Goal: Information Seeking & Learning: Find specific fact

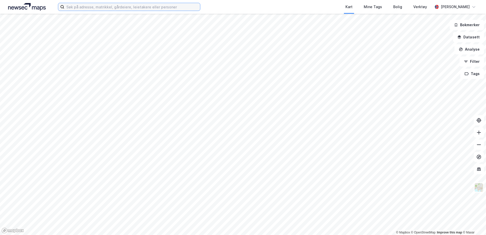
click at [103, 7] on input at bounding box center [132, 7] width 136 height 8
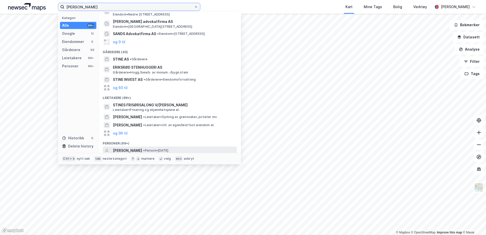
scroll to position [42, 0]
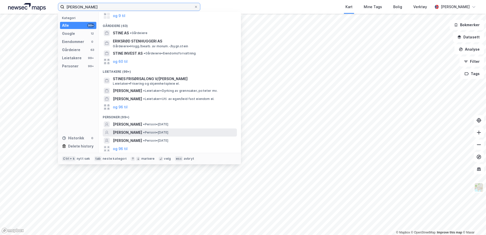
type input "stine eriksrød"
click at [179, 135] on div "STINE ERIKSRØD • Person • 26. sep. 1986" at bounding box center [174, 132] width 123 height 6
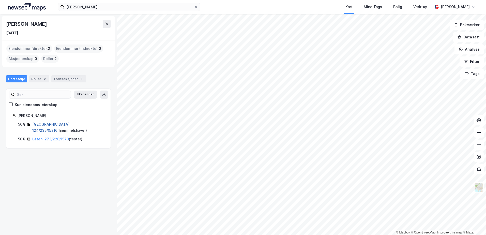
click at [63, 125] on link "Oslo, 124/235/0/216" at bounding box center [51, 127] width 38 height 10
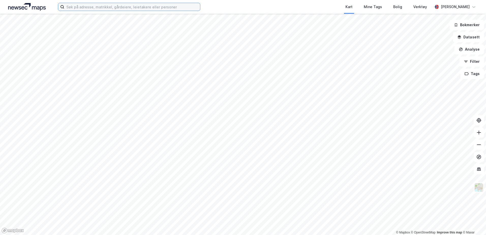
click at [116, 7] on input at bounding box center [132, 7] width 136 height 8
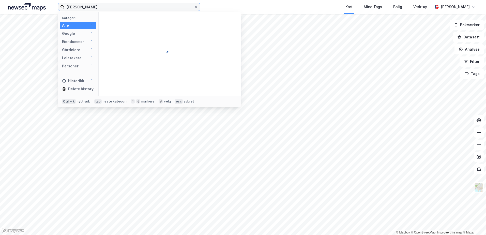
type input "Jorun Snekkestad"
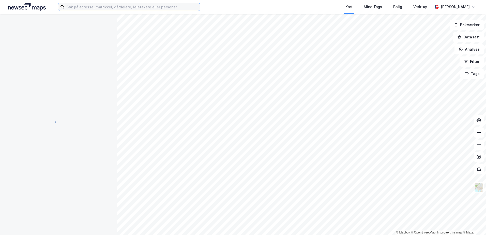
click at [93, 5] on input at bounding box center [132, 7] width 136 height 8
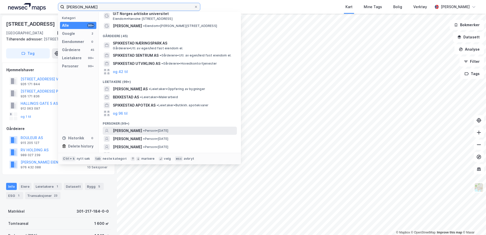
scroll to position [18, 0]
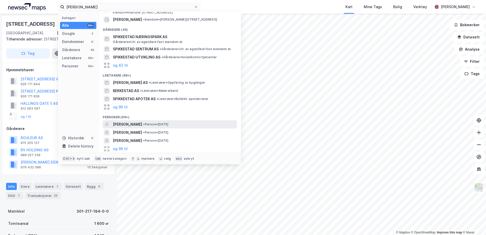
click at [142, 126] on span "[PERSON_NAME]" at bounding box center [127, 124] width 29 height 6
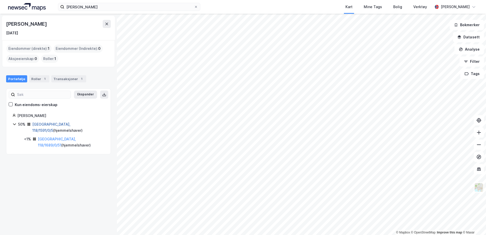
click at [49, 125] on link "Tromsø, 118/1591/0/5" at bounding box center [51, 127] width 38 height 10
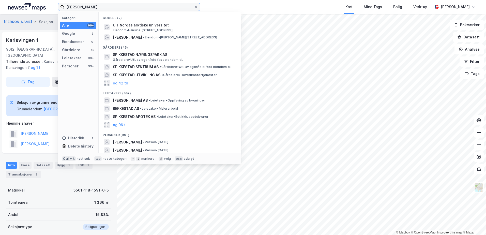
drag, startPoint x: 129, startPoint y: 9, endPoint x: 11, endPoint y: 0, distance: 118.7
click at [11, 0] on div "Jorun Snekkestad Kategori Alle 99+ Google 2 Eiendommer 0 Gårdeiere 45 Leietaker…" at bounding box center [243, 7] width 486 height 14
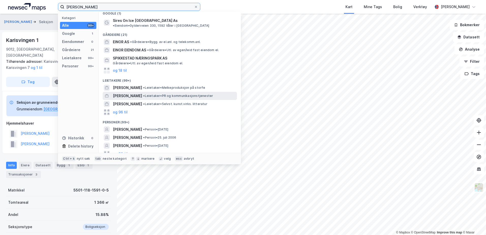
scroll to position [6, 0]
drag, startPoint x: 77, startPoint y: 6, endPoint x: 43, endPoint y: 6, distance: 33.8
click at [43, 6] on div "Eivor Snekkestad Kategori Alle 99+ Google 1 Eiendommer 0 Gårdeiere 21 Leietaker…" at bounding box center [243, 7] width 486 height 14
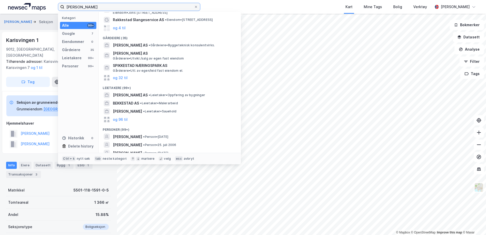
scroll to position [38, 0]
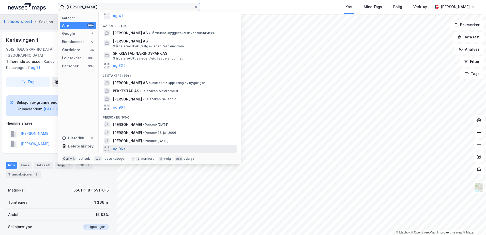
type input "Sigbjørn Snekkestad"
click at [120, 152] on button "og 96 til" at bounding box center [120, 149] width 15 height 6
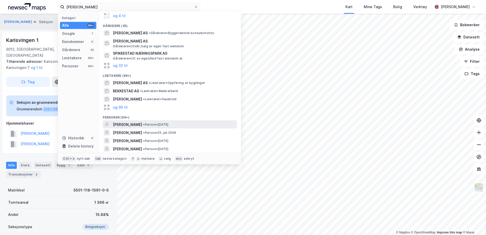
scroll to position [63, 0]
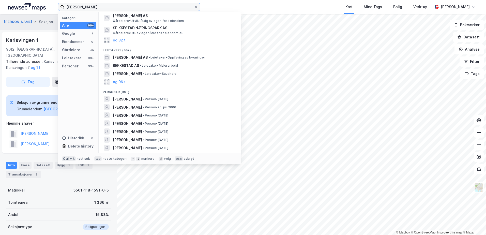
drag, startPoint x: 73, startPoint y: -1, endPoint x: 0, endPoint y: 0, distance: 72.9
click at [0, 1] on html "Sigbjørn Snekkestad Kategori Alle 99+ Google 7 Eiendommer 0 Gårdeiere 35 Leieta…" at bounding box center [243, 117] width 486 height 235
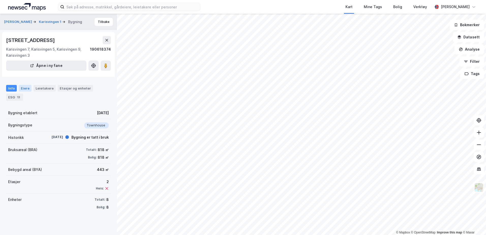
click at [24, 90] on div "Eiere" at bounding box center [25, 88] width 13 height 7
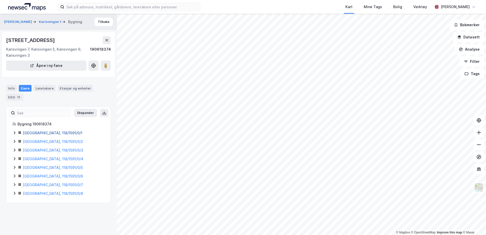
click at [43, 132] on link "Tromsø, 118/1591/0/1" at bounding box center [52, 133] width 59 height 4
click at [46, 140] on link "Tromsø, 118/1591/0/2" at bounding box center [53, 141] width 60 height 4
click at [44, 150] on link "Tromsø, 118/1591/0/3" at bounding box center [53, 150] width 60 height 4
click at [36, 159] on link "Tromsø, 118/1591/0/4" at bounding box center [53, 158] width 60 height 4
click at [42, 169] on link "Tromsø, 118/1591/0/5" at bounding box center [53, 167] width 60 height 4
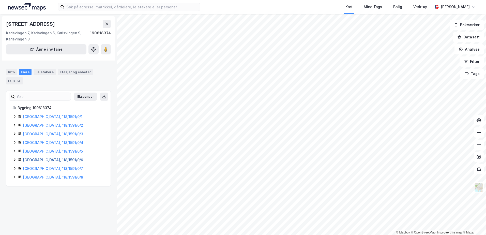
click at [47, 160] on link "Tromsø, 118/1591/0/6" at bounding box center [53, 159] width 60 height 4
click at [47, 171] on div "Tromsø, 118/1591/0/7" at bounding box center [64, 168] width 82 height 6
click at [13, 194] on icon at bounding box center [14, 194] width 4 height 4
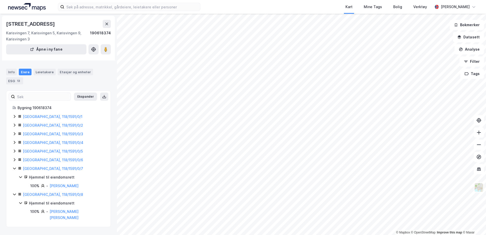
click at [14, 159] on icon at bounding box center [14, 159] width 4 height 4
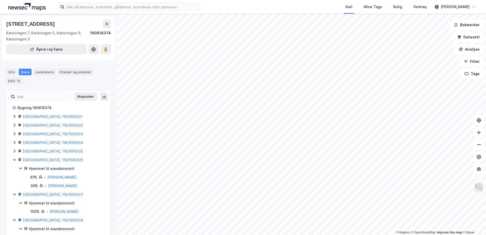
click at [14, 159] on icon at bounding box center [14, 159] width 4 height 4
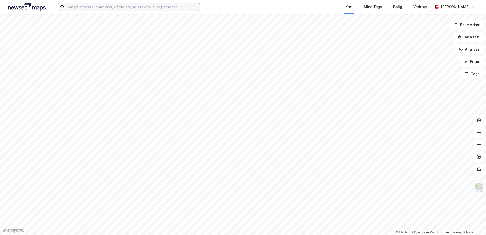
click at [111, 6] on input at bounding box center [132, 7] width 136 height 8
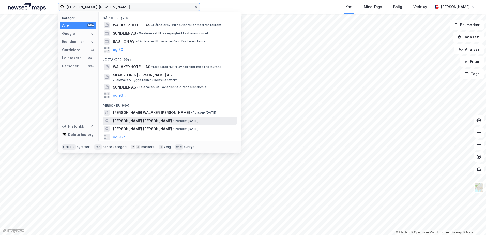
type input "Bastian Walaker Sundling"
click at [141, 118] on span "ANETTE WALAKER SUNDLING" at bounding box center [142, 121] width 59 height 6
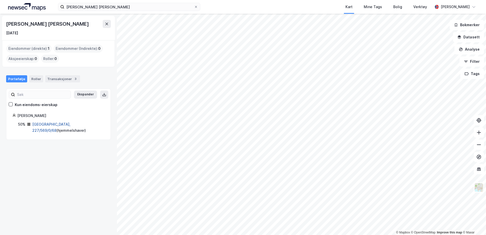
click at [44, 125] on link "Oslo, 227/569/0/68" at bounding box center [51, 127] width 38 height 10
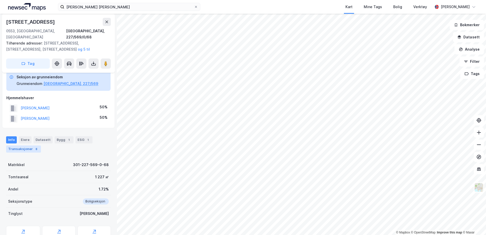
click at [26, 145] on div "Transaksjoner 8" at bounding box center [23, 148] width 35 height 7
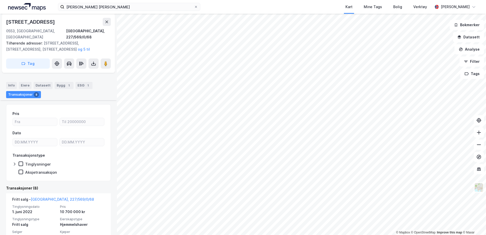
scroll to position [114, 0]
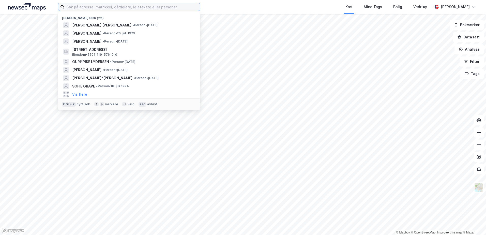
click at [105, 7] on input at bounding box center [132, 7] width 136 height 8
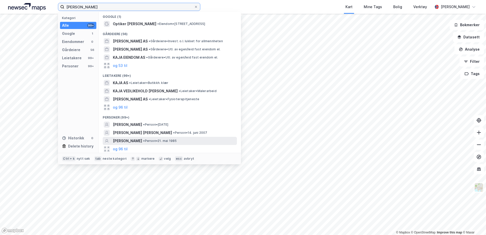
scroll to position [2, 0]
type input "Kaja Krogh"
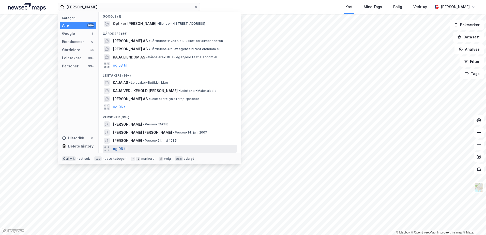
click at [126, 147] on button "og 96 til" at bounding box center [120, 149] width 15 height 6
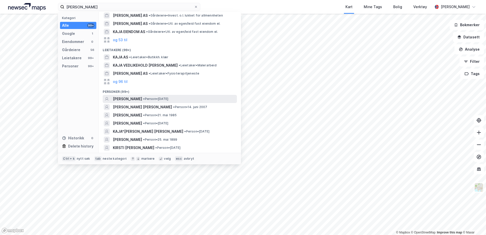
scroll to position [52, 0]
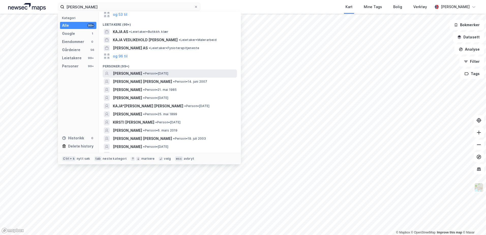
click at [151, 72] on span "• Person • 14. feb. 1991" at bounding box center [155, 73] width 25 height 4
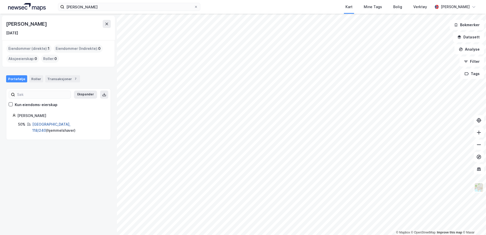
click at [44, 123] on link "Tromsø, 118/240" at bounding box center [51, 127] width 38 height 10
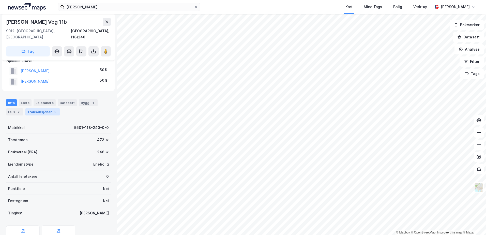
click at [48, 108] on div "Transaksjoner 6" at bounding box center [42, 111] width 35 height 7
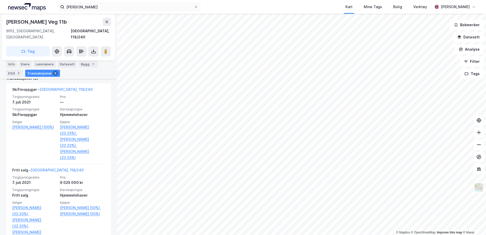
scroll to position [178, 0]
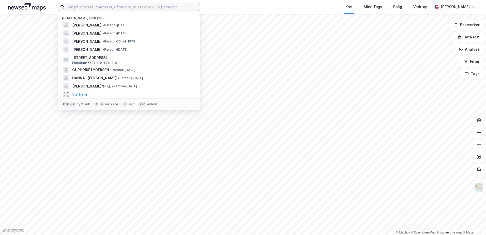
click at [147, 7] on input at bounding box center [132, 7] width 136 height 8
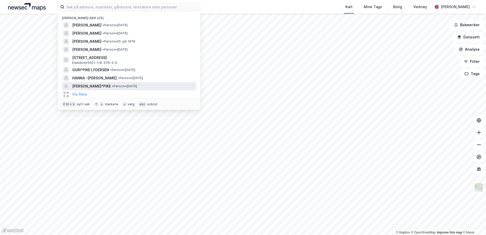
click at [99, 85] on span "[PERSON_NAME]*PIKE" at bounding box center [91, 86] width 39 height 6
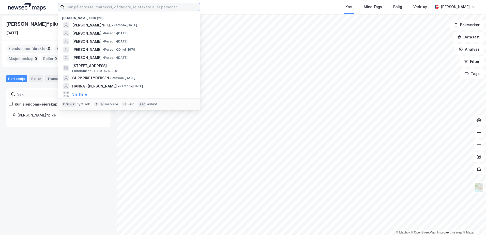
click at [110, 9] on input at bounding box center [132, 7] width 136 height 8
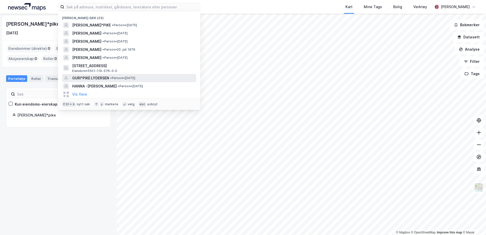
click at [101, 77] on span "GURI*PIKE LYDERSEN" at bounding box center [90, 78] width 37 height 6
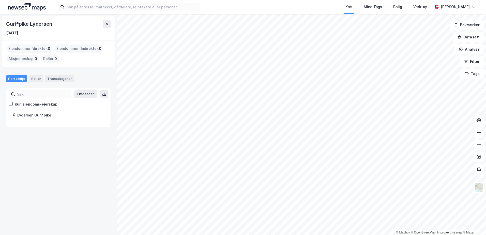
click at [36, 9] on img at bounding box center [27, 7] width 38 height 8
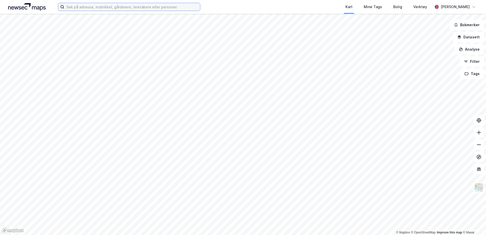
click at [99, 6] on input at bounding box center [132, 7] width 136 height 8
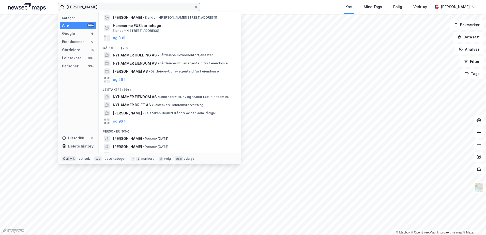
scroll to position [30, 0]
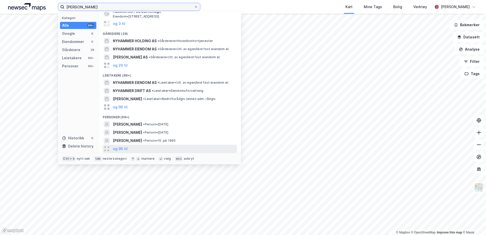
type input "[PERSON_NAME]"
click at [137, 145] on div "og 96 til" at bounding box center [170, 149] width 134 height 8
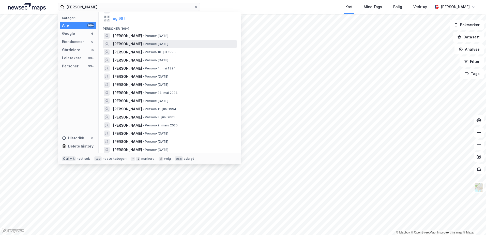
scroll to position [127, 0]
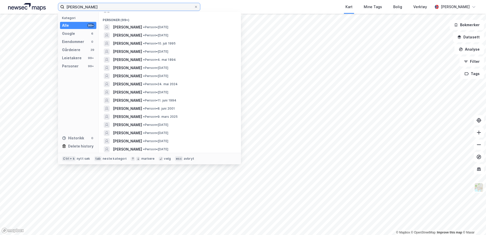
drag, startPoint x: 78, startPoint y: -1, endPoint x: 0, endPoint y: -13, distance: 78.8
click at [0, 0] on html "[PERSON_NAME] Kategori Alle 99+ Google 6 Eiendommer 0 Gårdeiere 29 Leietakere 9…" at bounding box center [243, 117] width 486 height 235
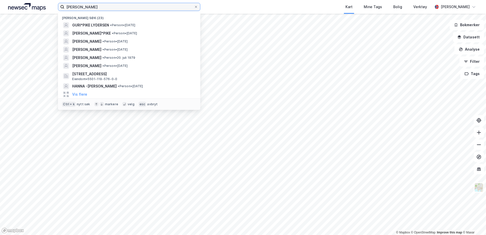
type input "[PERSON_NAME]"
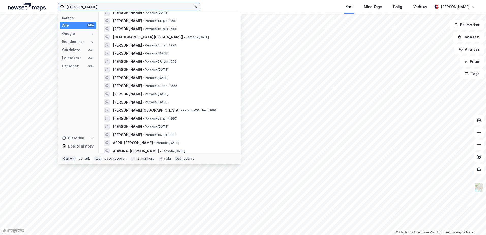
scroll to position [798, 0]
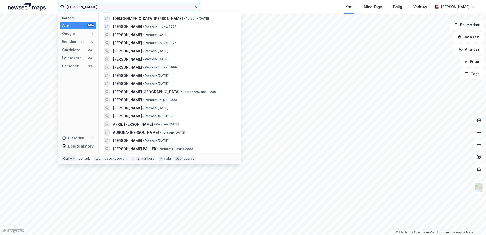
click at [0, 0] on html "[PERSON_NAME] Kategori Alle 99+ Google 4 Eiendommer 0 Gårdeiere 99+ Leietakere …" at bounding box center [243, 117] width 486 height 235
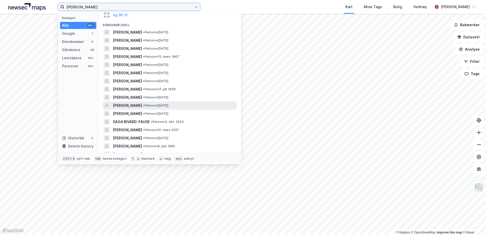
scroll to position [102, 0]
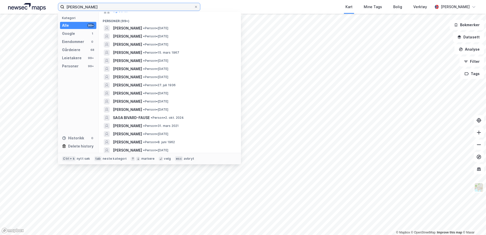
type input "[PERSON_NAME]"
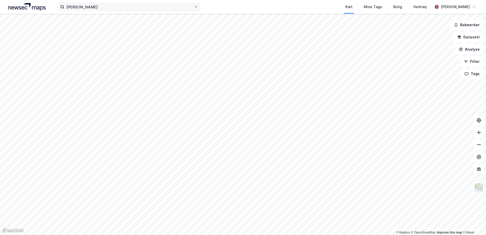
drag, startPoint x: 88, startPoint y: 11, endPoint x: 92, endPoint y: 9, distance: 4.0
click at [89, 9] on div "[PERSON_NAME] Kart Mine Tags Bolig Verktøy [PERSON_NAME]" at bounding box center [243, 7] width 486 height 14
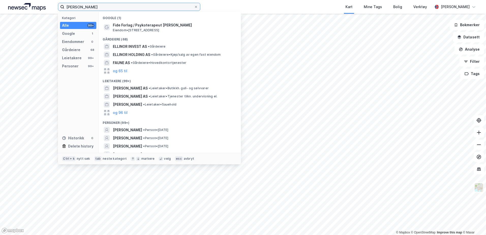
drag, startPoint x: 63, startPoint y: 2, endPoint x: 32, endPoint y: -2, distance: 31.4
click at [32, 0] on html "[PERSON_NAME] Kategori Alle 99+ Google 1 Eiendommer 0 Gårdeiere 68 Leietakere 9…" at bounding box center [243, 117] width 486 height 235
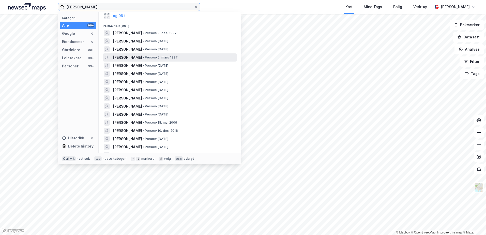
scroll to position [51, 0]
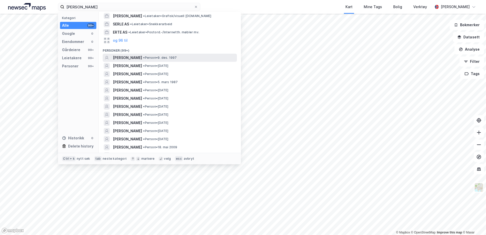
click at [142, 55] on span "[PERSON_NAME]" at bounding box center [127, 58] width 29 height 6
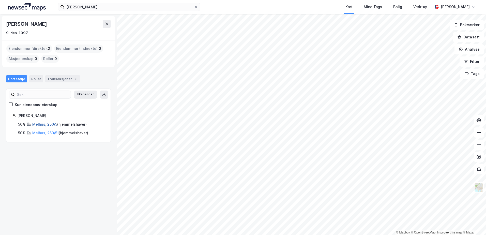
click at [42, 123] on link "Melhus, 250/5" at bounding box center [44, 124] width 25 height 4
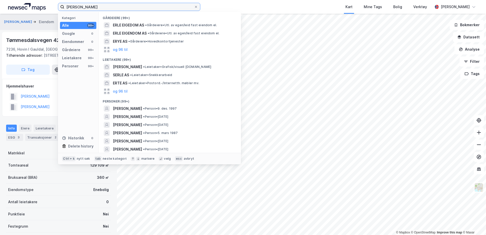
drag, startPoint x: 132, startPoint y: 7, endPoint x: 47, endPoint y: 4, distance: 84.9
click at [47, 4] on div "[PERSON_NAME] Kategori Alle 99+ Google 0 Eiendommer 0 Gårdeiere 99+ Leietakere …" at bounding box center [243, 7] width 486 height 14
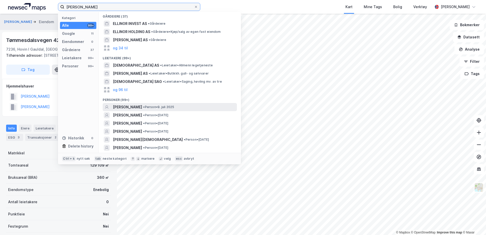
scroll to position [51, 0]
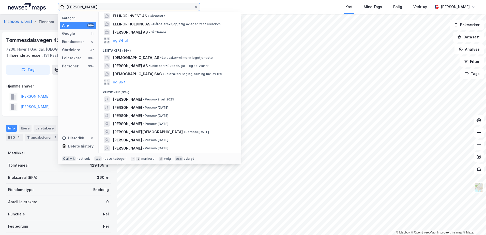
type input "[PERSON_NAME]"
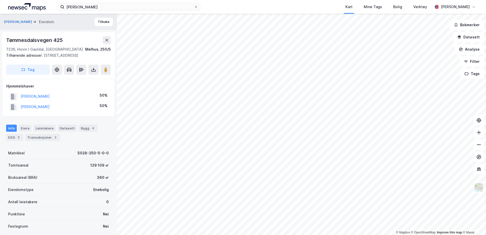
click at [18, 7] on img at bounding box center [27, 7] width 38 height 8
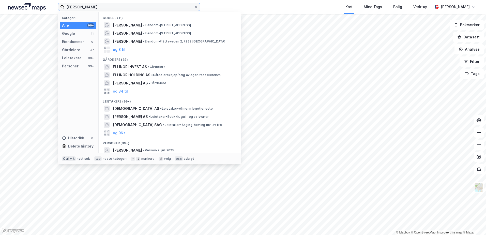
drag, startPoint x: 106, startPoint y: 7, endPoint x: 24, endPoint y: -6, distance: 83.0
click at [24, 0] on html "[PERSON_NAME] Kategori Alle 99+ Google 11 Eiendommer 0 Gårdeiere 37 Leietakere …" at bounding box center [243, 117] width 486 height 235
